Goal: Transaction & Acquisition: Purchase product/service

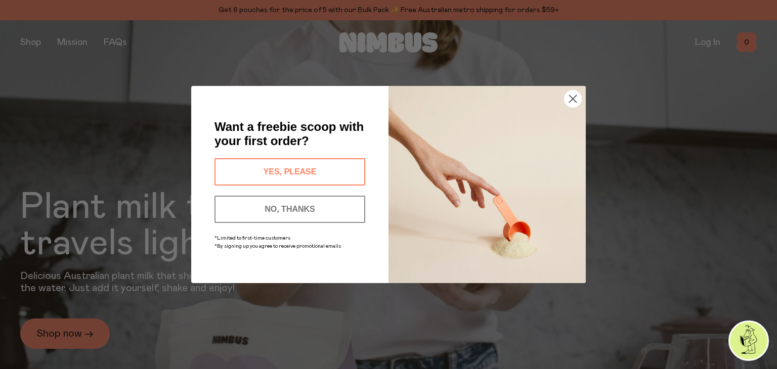
click at [279, 169] on button "YES, PLEASE" at bounding box center [290, 171] width 151 height 27
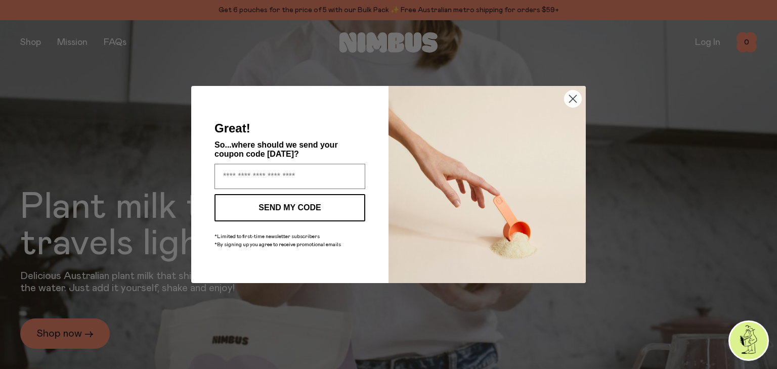
click at [572, 97] on circle "Close dialog" at bounding box center [573, 99] width 17 height 17
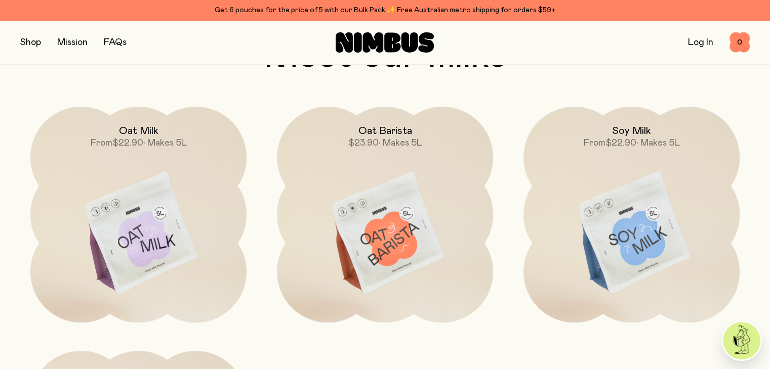
scroll to position [830, 0]
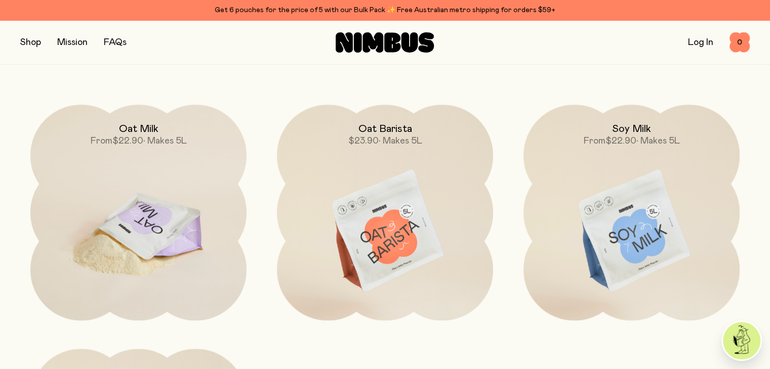
click at [141, 198] on img at bounding box center [138, 232] width 216 height 254
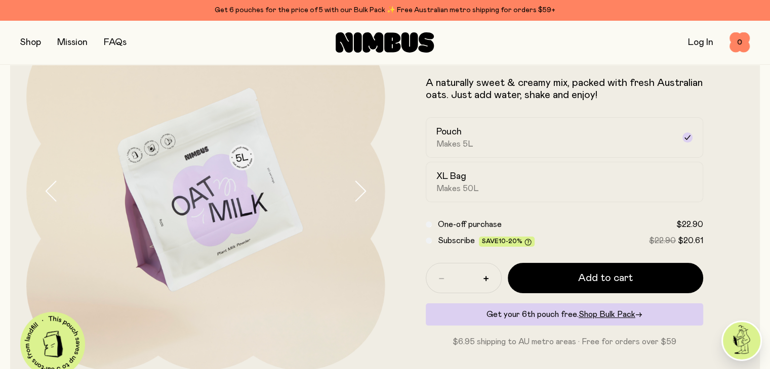
scroll to position [101, 0]
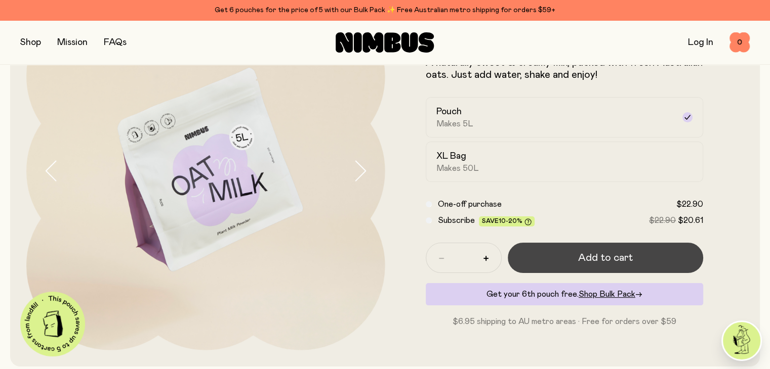
click at [593, 260] on span "Add to cart" at bounding box center [605, 258] width 55 height 14
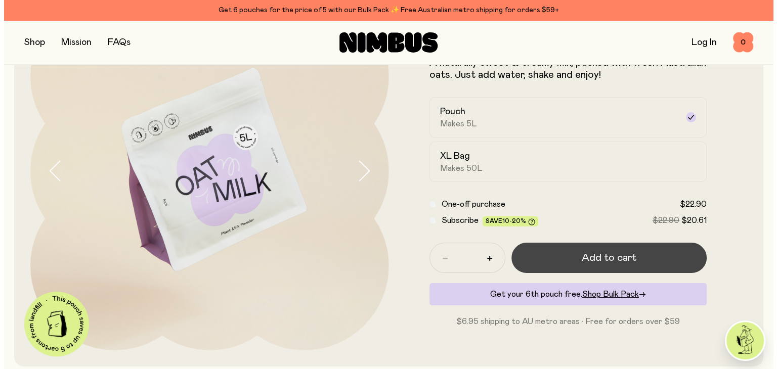
scroll to position [0, 0]
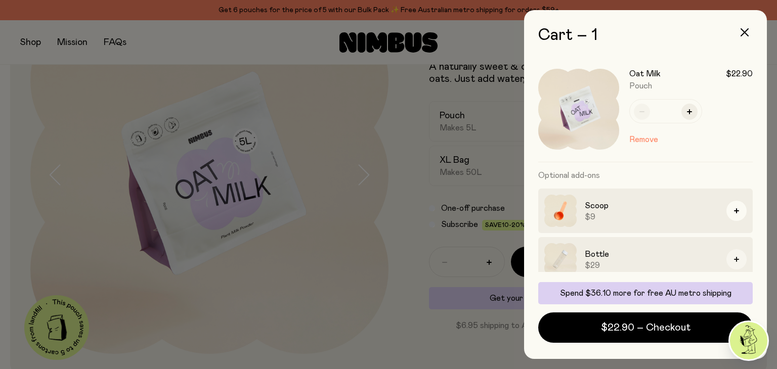
click at [734, 259] on icon "button" at bounding box center [736, 259] width 5 height 5
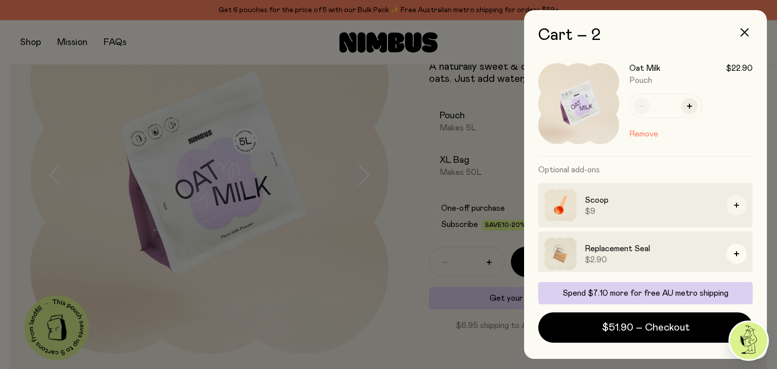
click at [734, 203] on icon "button" at bounding box center [736, 205] width 5 height 5
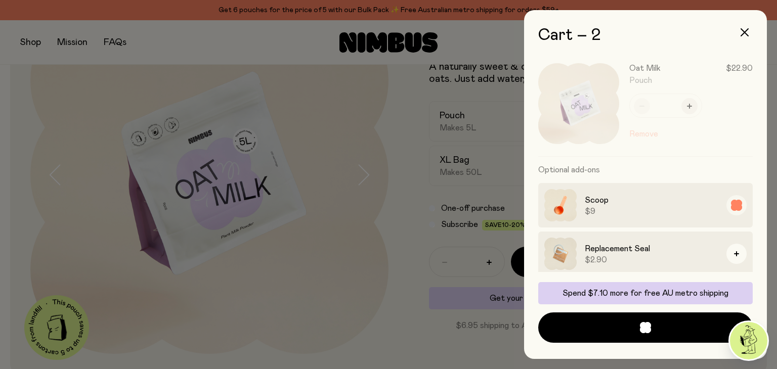
scroll to position [192, 0]
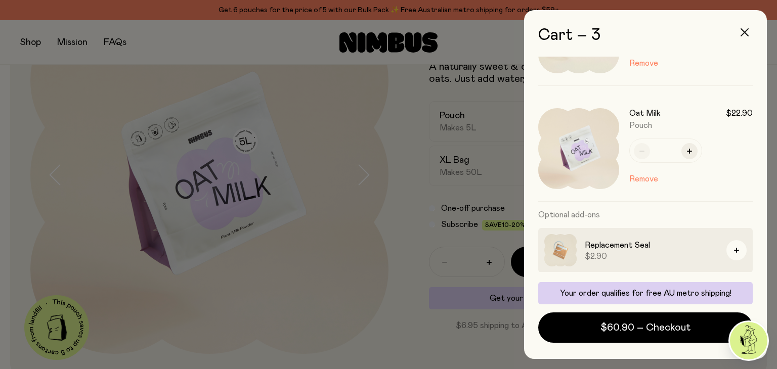
click at [744, 31] on icon "button" at bounding box center [745, 32] width 8 height 8
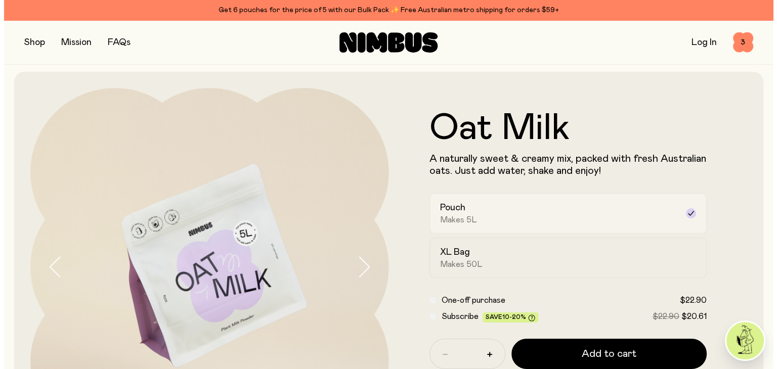
scroll to position [0, 0]
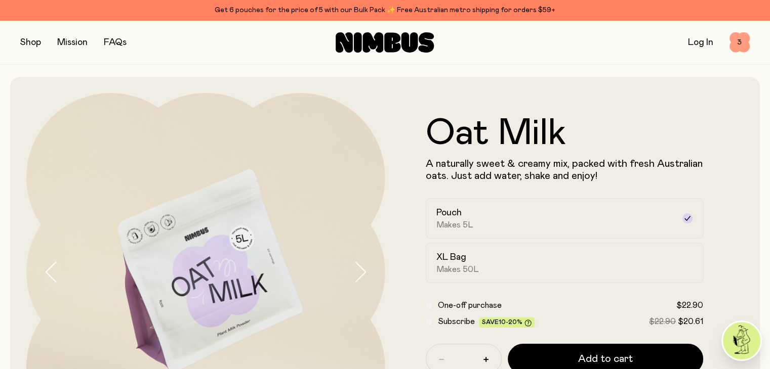
click at [739, 39] on span "3" at bounding box center [739, 42] width 20 height 20
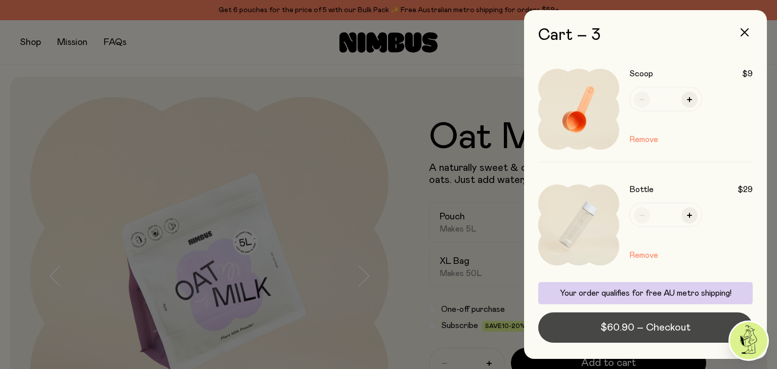
click at [648, 329] on span "$60.90 – Checkout" at bounding box center [646, 328] width 90 height 14
